Goal: Task Accomplishment & Management: Manage account settings

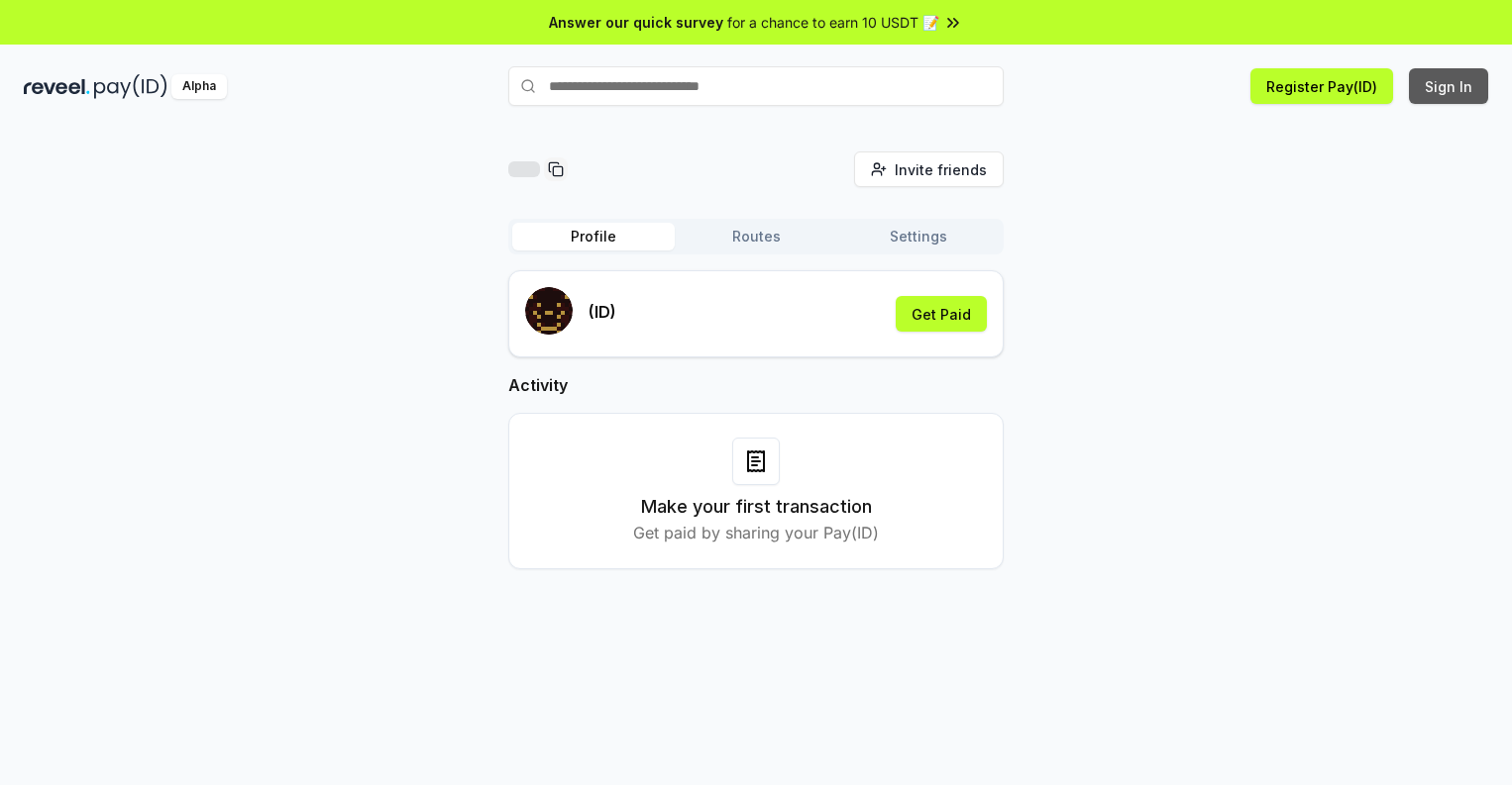
click at [1450, 86] on button "Sign In" at bounding box center [1449, 86] width 79 height 36
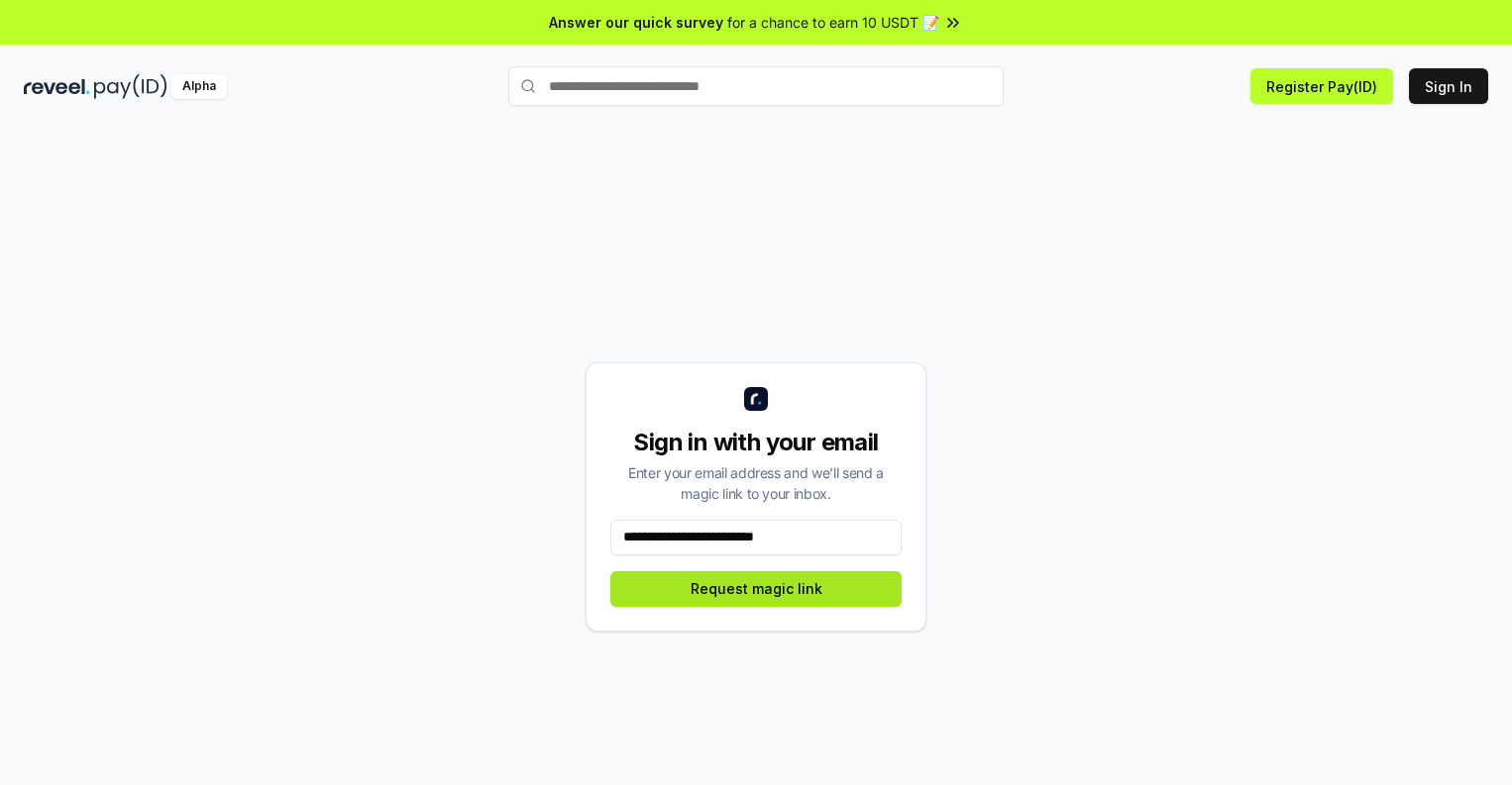
type input "**********"
click at [756, 588] on button "Request magic link" at bounding box center [756, 589] width 291 height 36
